Goal: Information Seeking & Learning: Learn about a topic

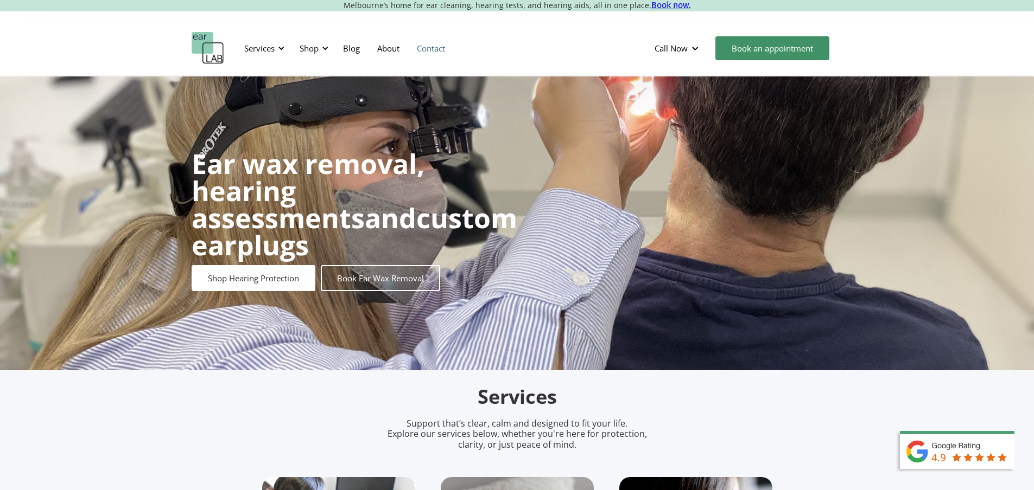
click at [435, 47] on link "Contact" at bounding box center [431, 48] width 46 height 31
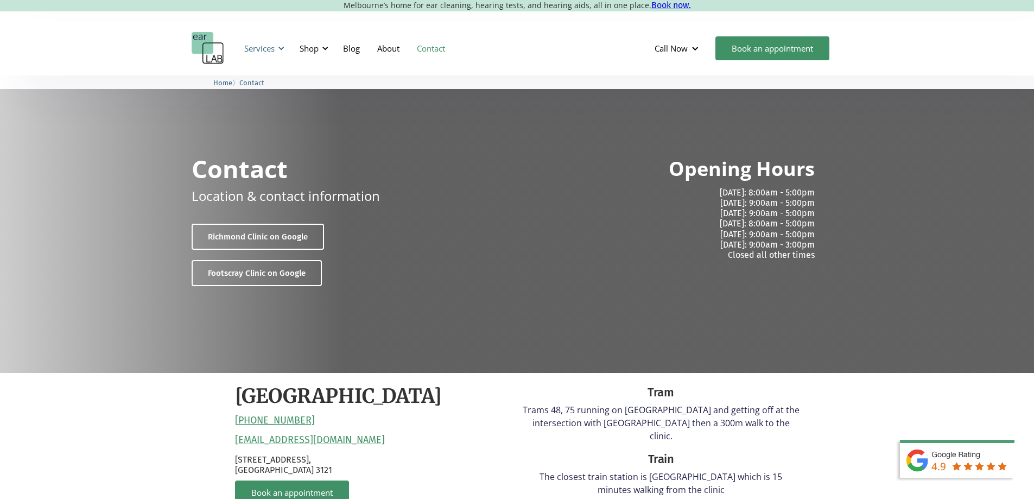
click at [282, 47] on div at bounding box center [281, 48] width 8 height 8
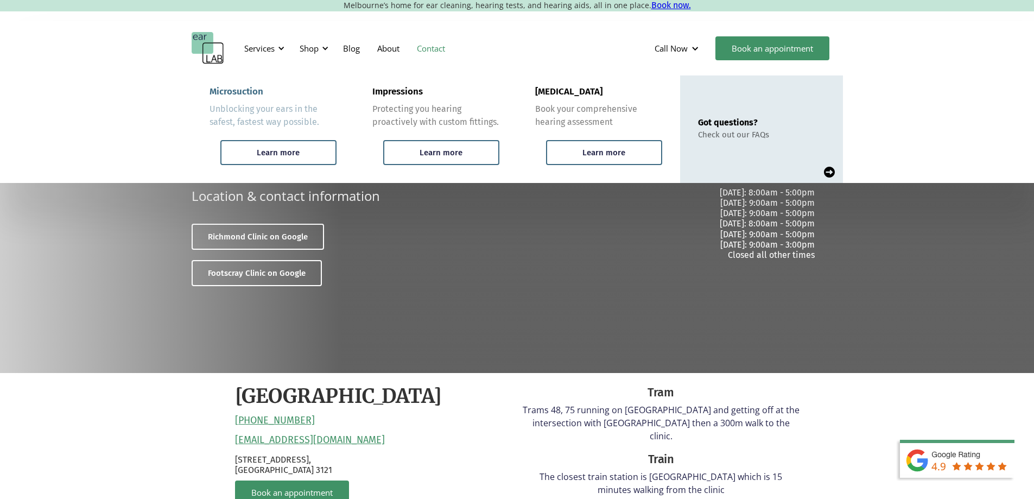
click at [236, 87] on div "Microsuction" at bounding box center [236, 91] width 54 height 11
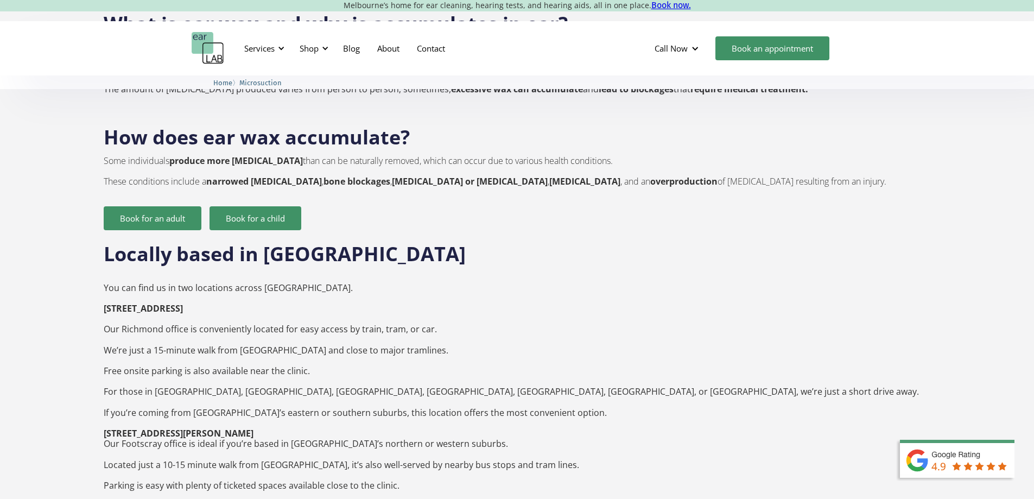
scroll to position [1465, 0]
